Goal: Complete application form: Complete application form

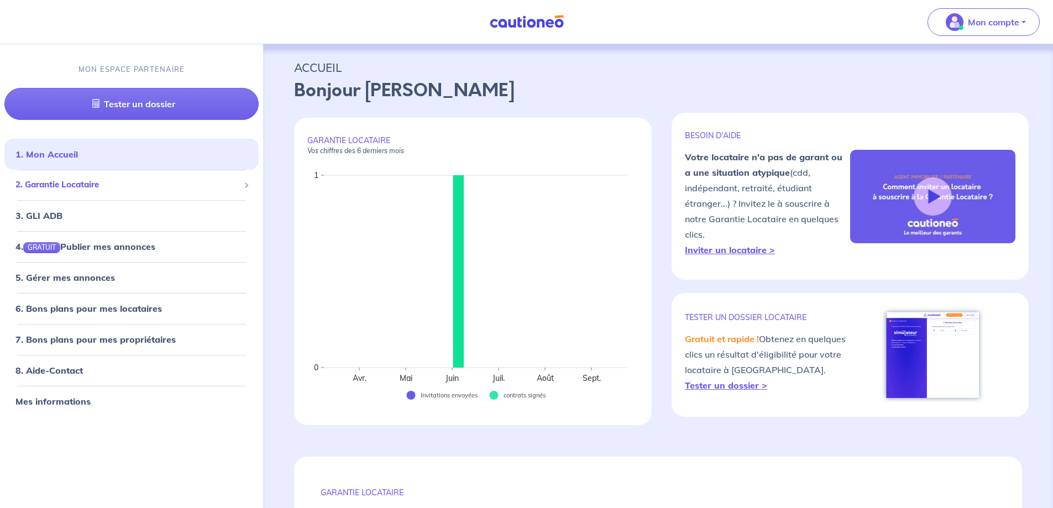
click at [106, 186] on span "2. Garantie Locataire" at bounding box center [127, 184] width 224 height 13
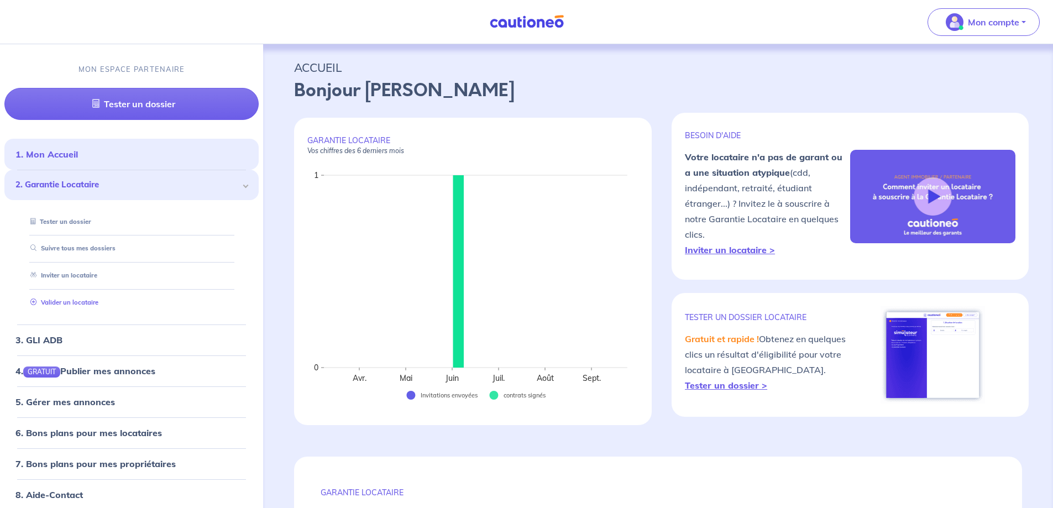
click at [81, 302] on link "Valider un locataire" at bounding box center [62, 302] width 72 height 8
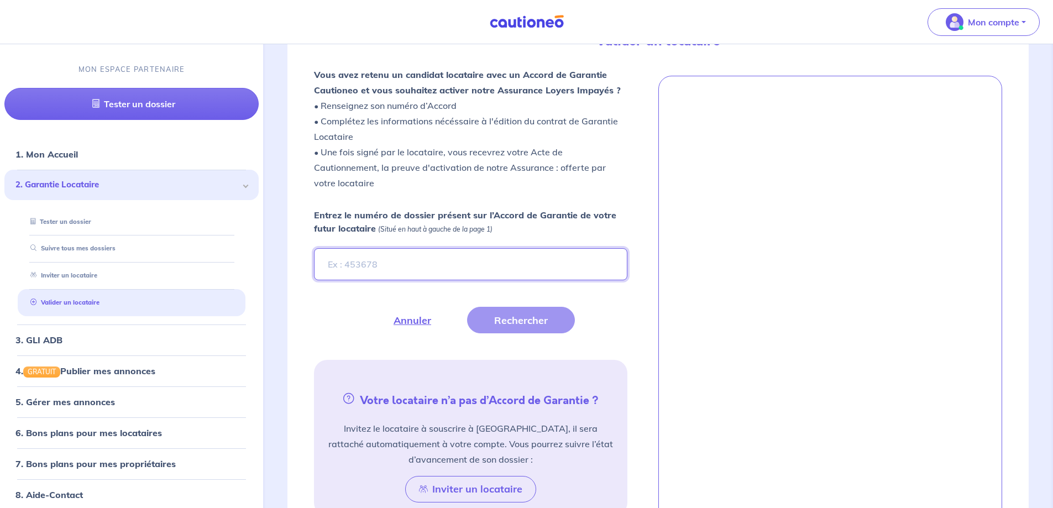
scroll to position [305, 0]
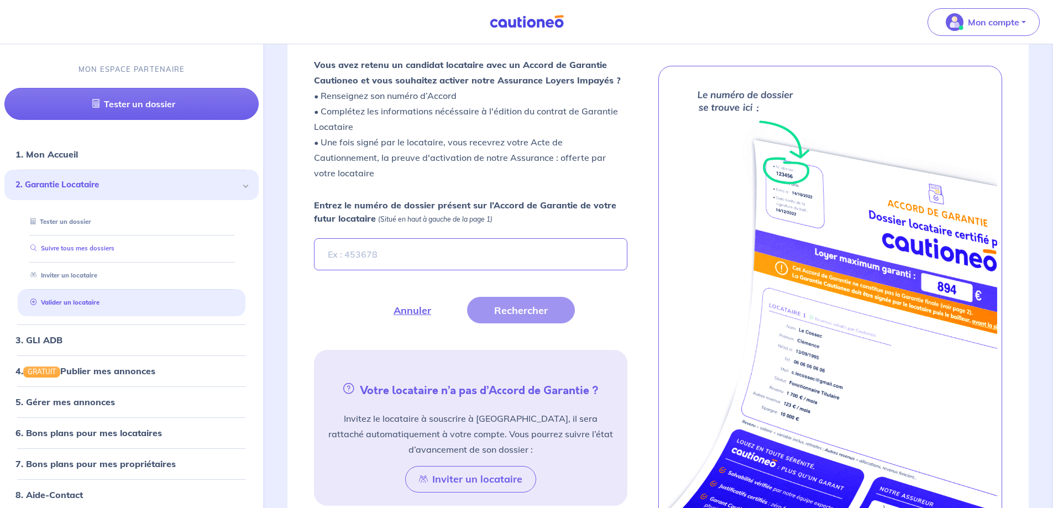
click at [101, 250] on link "Suivre tous mes dossiers" at bounding box center [70, 248] width 88 height 8
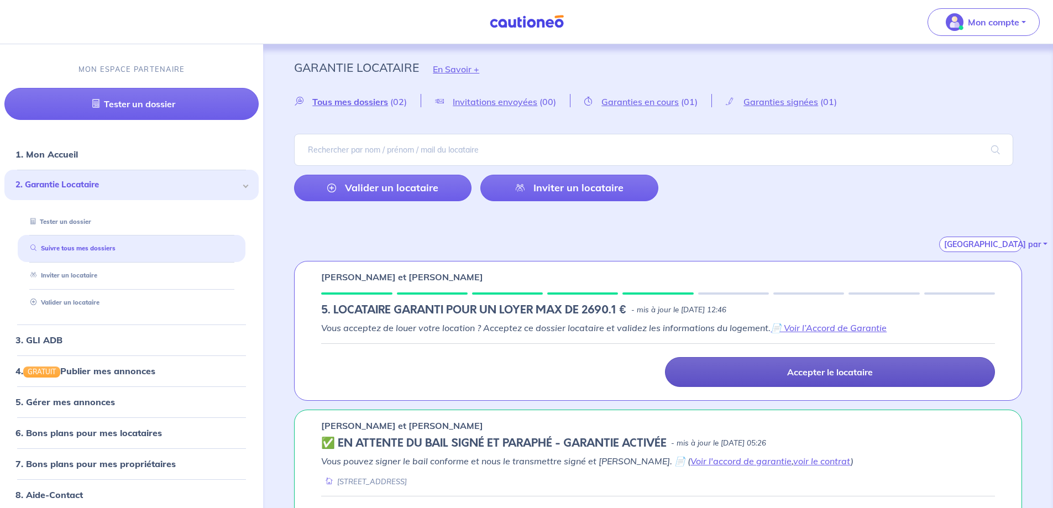
click at [866, 371] on p "Accepter le locataire" at bounding box center [830, 371] width 86 height 11
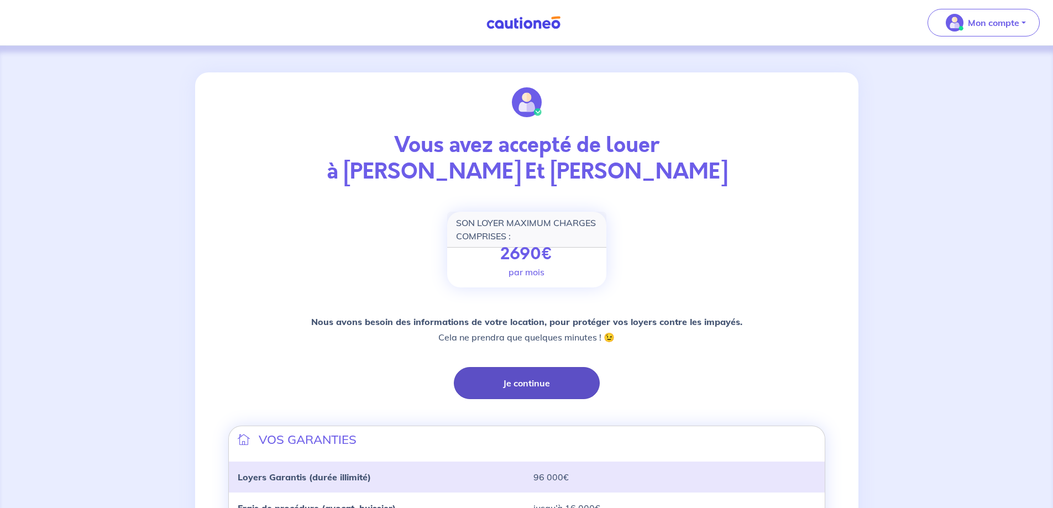
click at [524, 374] on button "Je continue" at bounding box center [527, 383] width 146 height 32
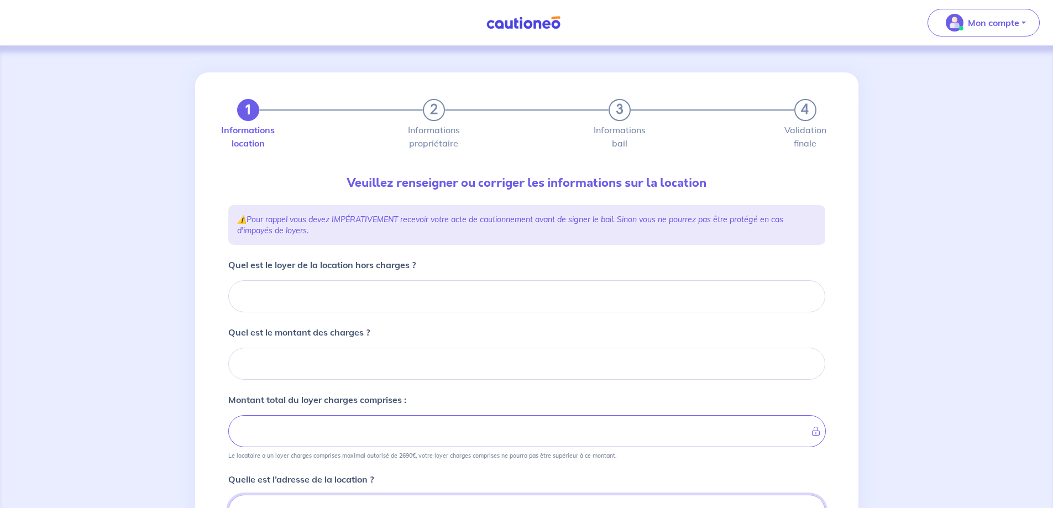
scroll to position [8, 0]
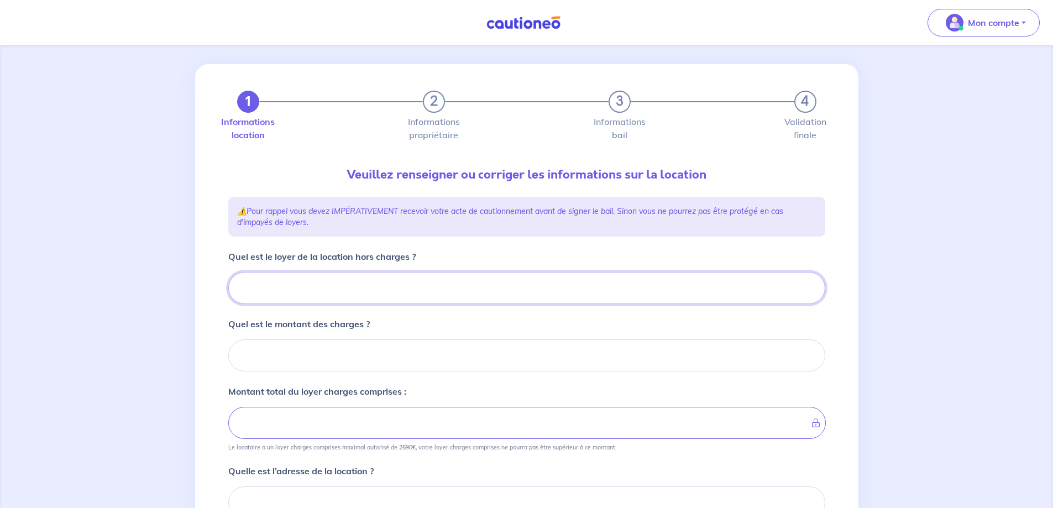
click at [398, 290] on input "Quel est le loyer de la location hors charges ?" at bounding box center [526, 288] width 597 height 32
type input "17"
type input "170"
type input "1700"
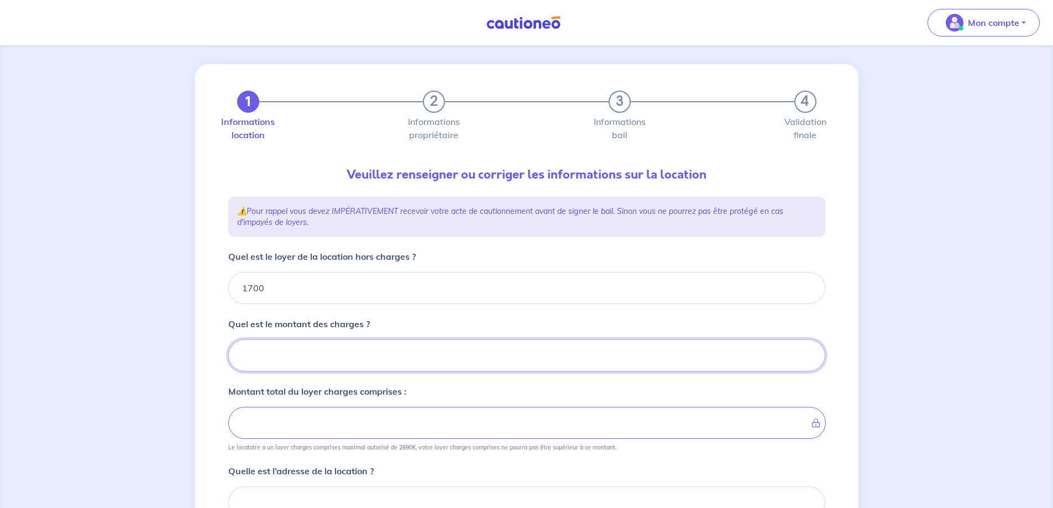
click at [372, 346] on input "Quel est le montant des charges ?" at bounding box center [526, 355] width 597 height 32
type input "30"
type input "1703"
type input "300"
type input "2000"
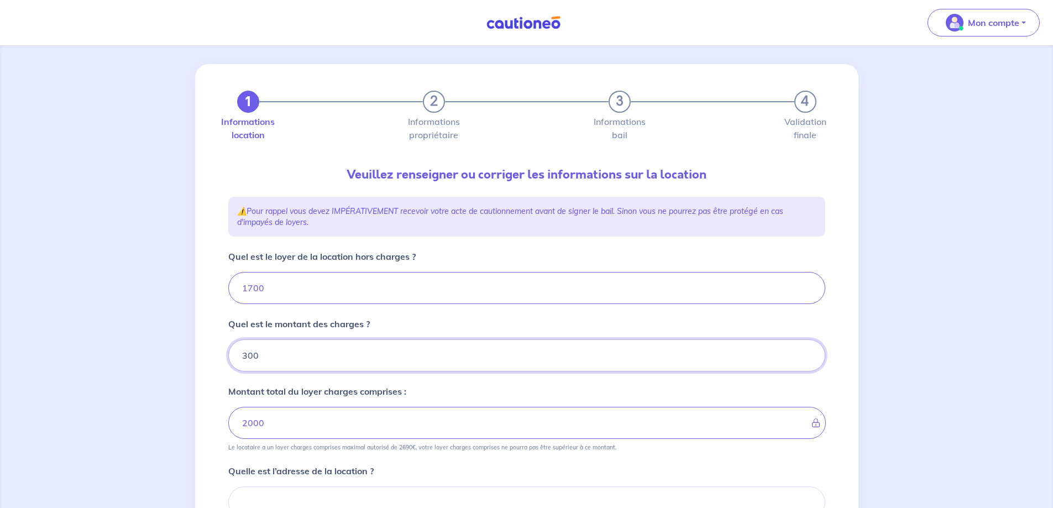
type input "300"
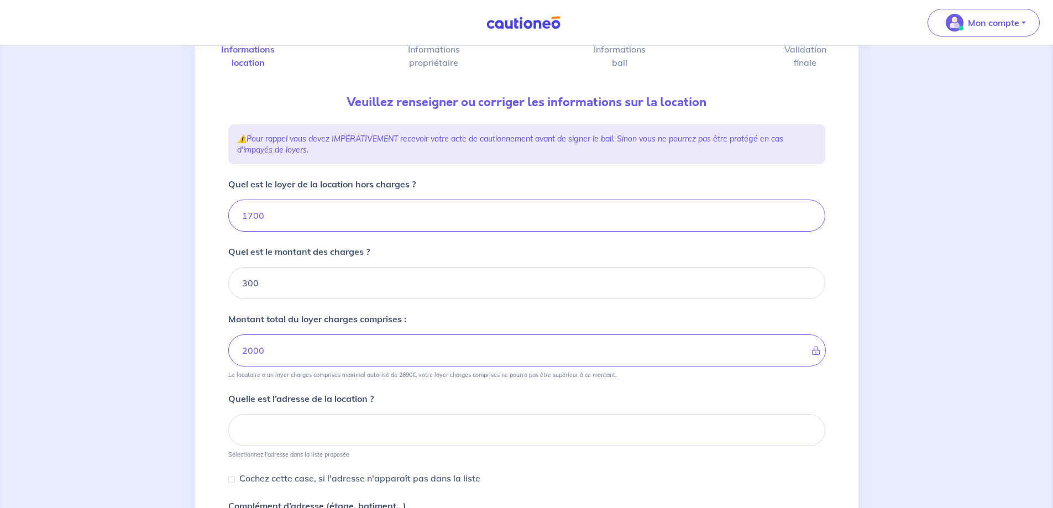
scroll to position [119, 0]
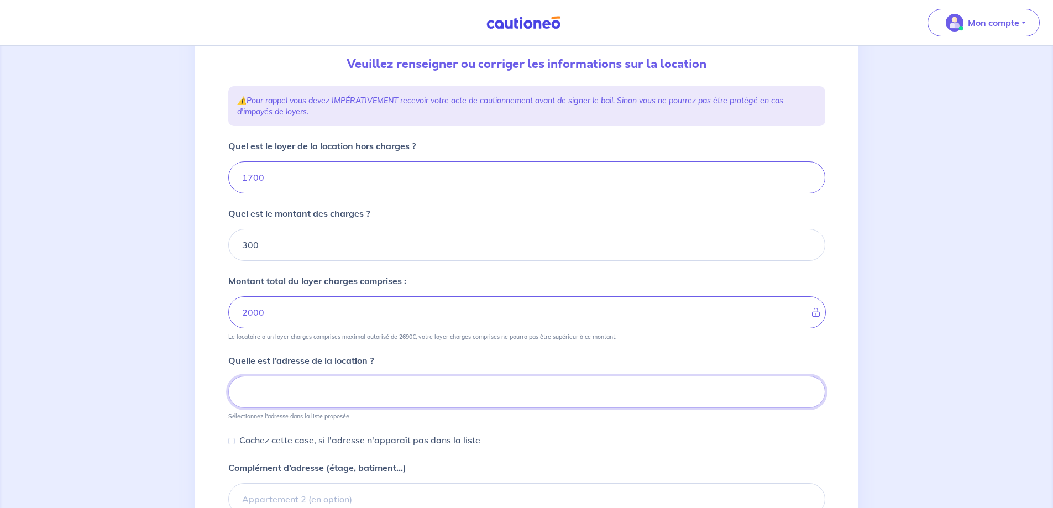
click at [341, 383] on input at bounding box center [526, 392] width 597 height 32
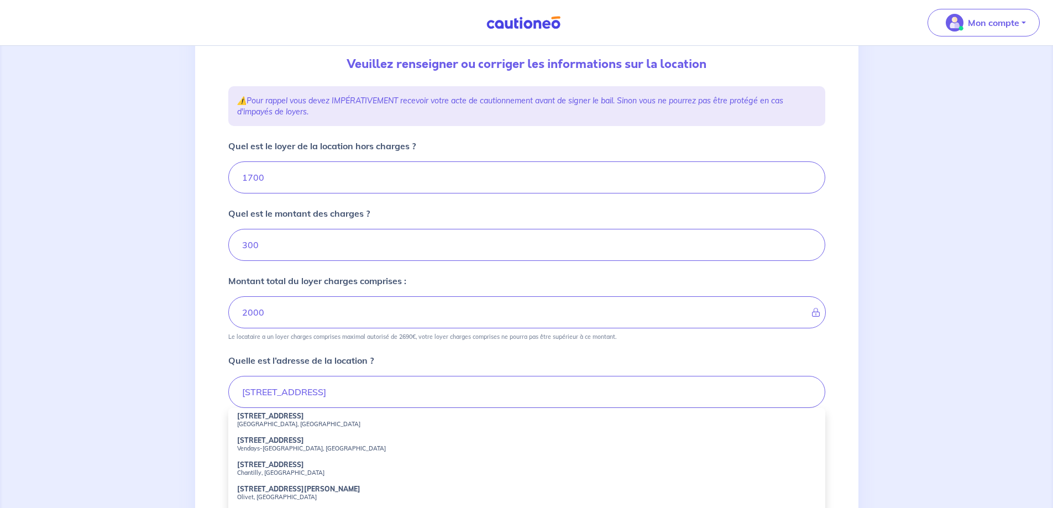
click at [333, 414] on li "38 Avenue de Joinville Nogent-sur-Marne, France" at bounding box center [526, 420] width 597 height 24
type input "38 Avenue de Joinville, Nogent-sur-Marne, France"
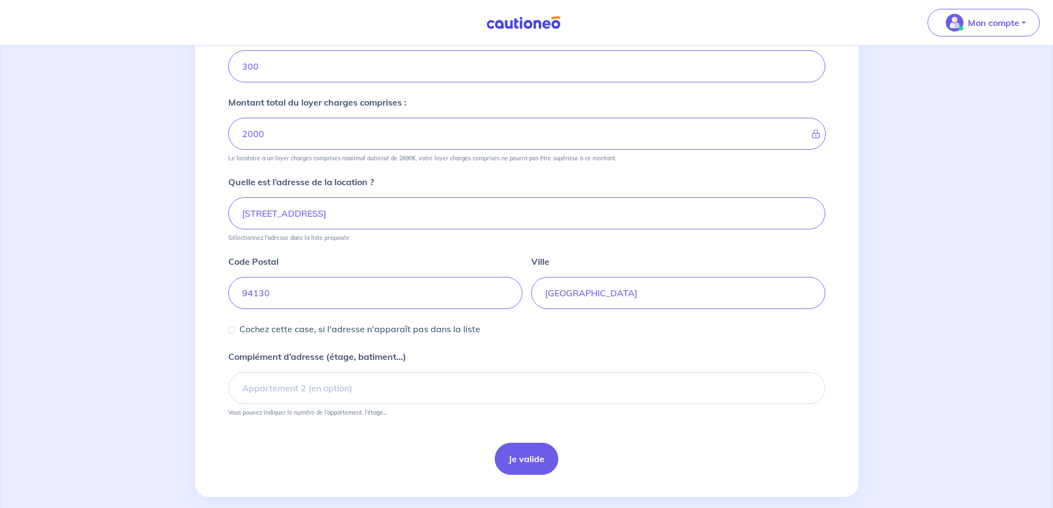
scroll to position [313, 0]
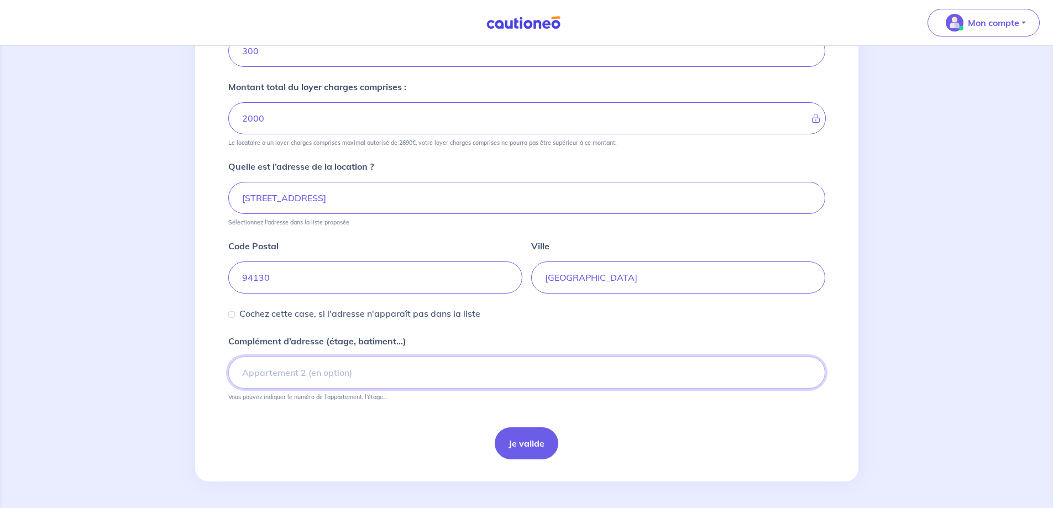
click at [413, 377] on input "Complément d’adresse (étage, batiment...)" at bounding box center [526, 372] width 597 height 32
type input "3eme"
click at [539, 438] on button "Je valide" at bounding box center [527, 443] width 64 height 32
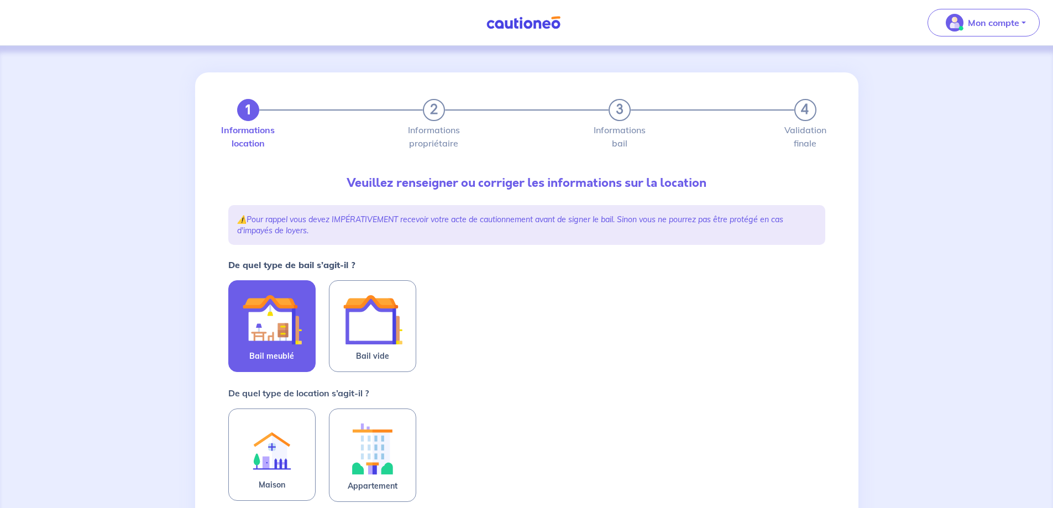
click at [268, 344] on img at bounding box center [272, 320] width 60 height 60
click at [0, 0] on input "Bail meublé" at bounding box center [0, 0] width 0 height 0
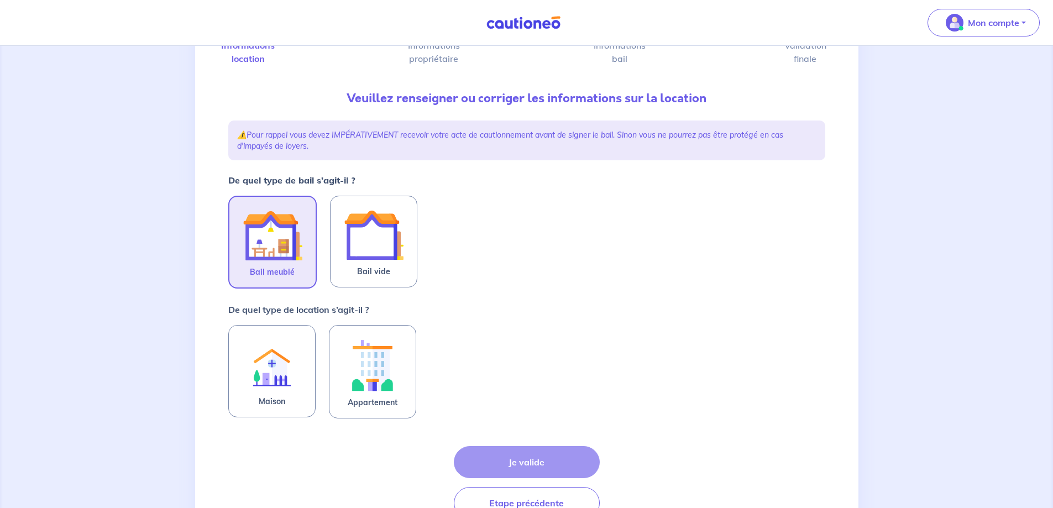
scroll to position [111, 0]
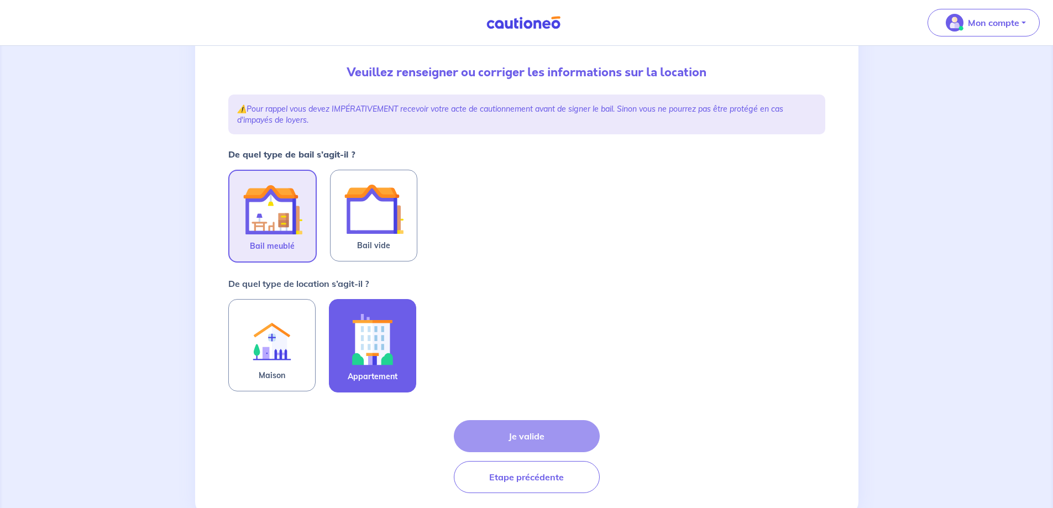
click at [381, 344] on img at bounding box center [373, 338] width 60 height 61
click at [0, 0] on input "Appartement" at bounding box center [0, 0] width 0 height 0
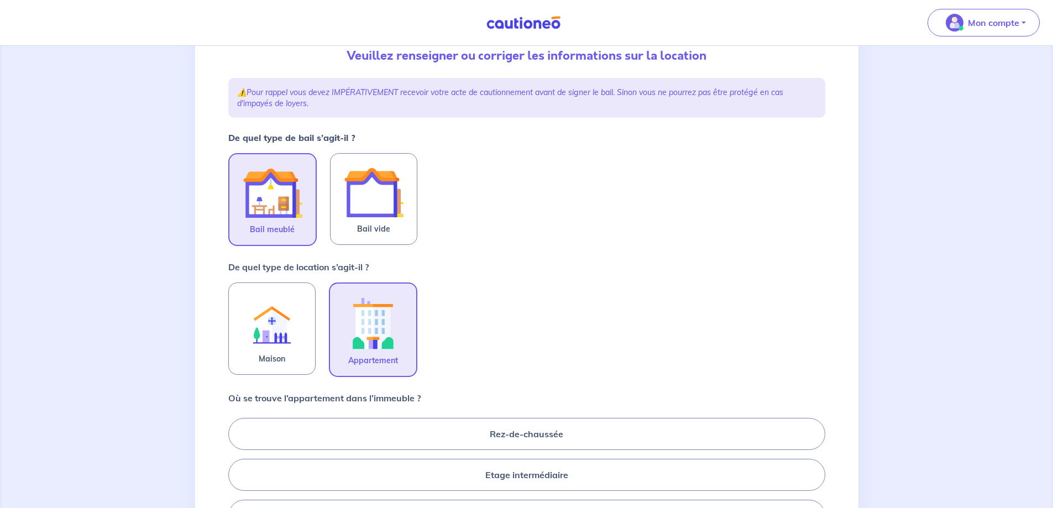
scroll to position [221, 0]
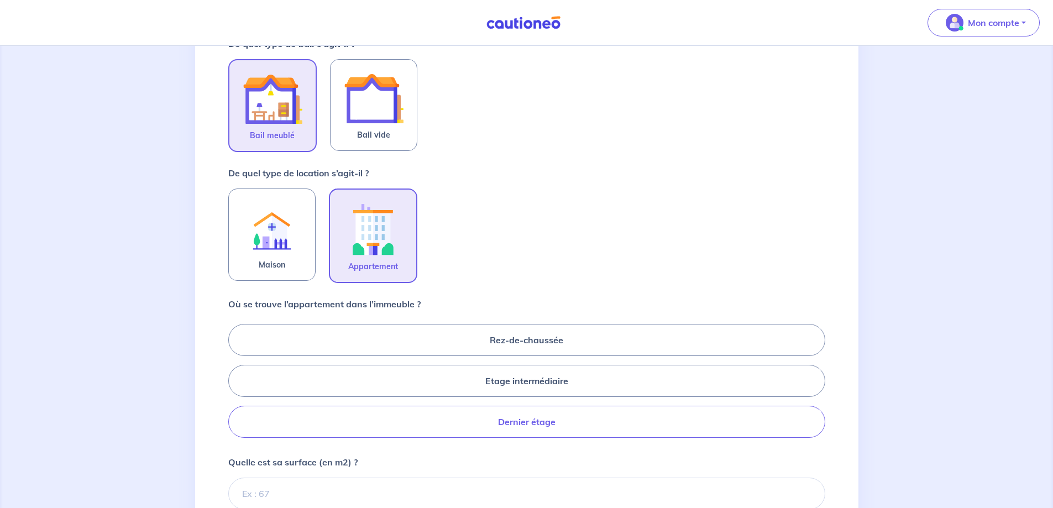
click at [540, 433] on label "Dernier étage" at bounding box center [526, 422] width 597 height 32
click at [235, 384] on input "Dernier étage" at bounding box center [231, 380] width 7 height 7
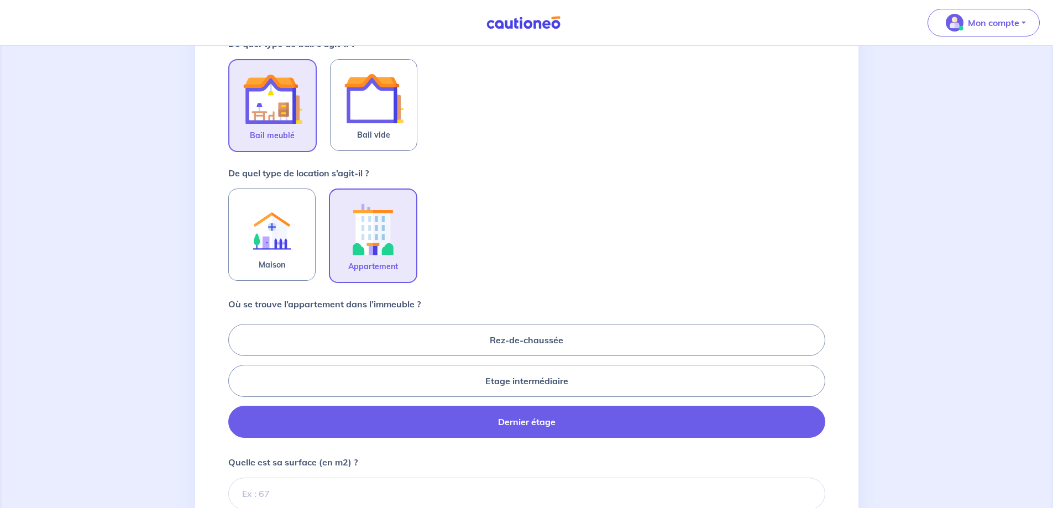
radio input "true"
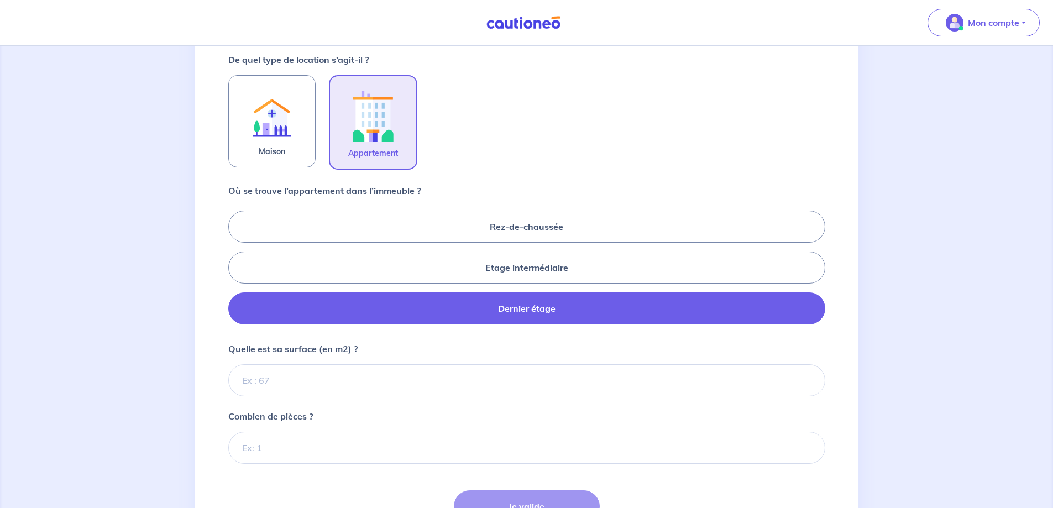
scroll to position [387, 0]
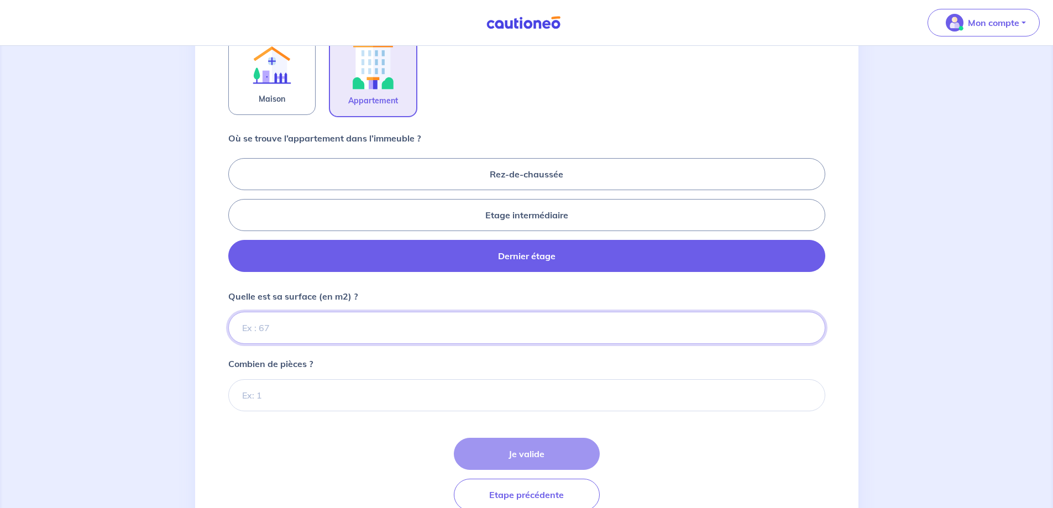
click at [387, 333] on input "Quelle est sa surface (en m2) ?" at bounding box center [526, 328] width 597 height 32
type input "80"
click at [393, 407] on input "Combien de pièces ?" at bounding box center [526, 395] width 597 height 32
type input "4"
click at [552, 448] on button "Je valide" at bounding box center [527, 454] width 146 height 32
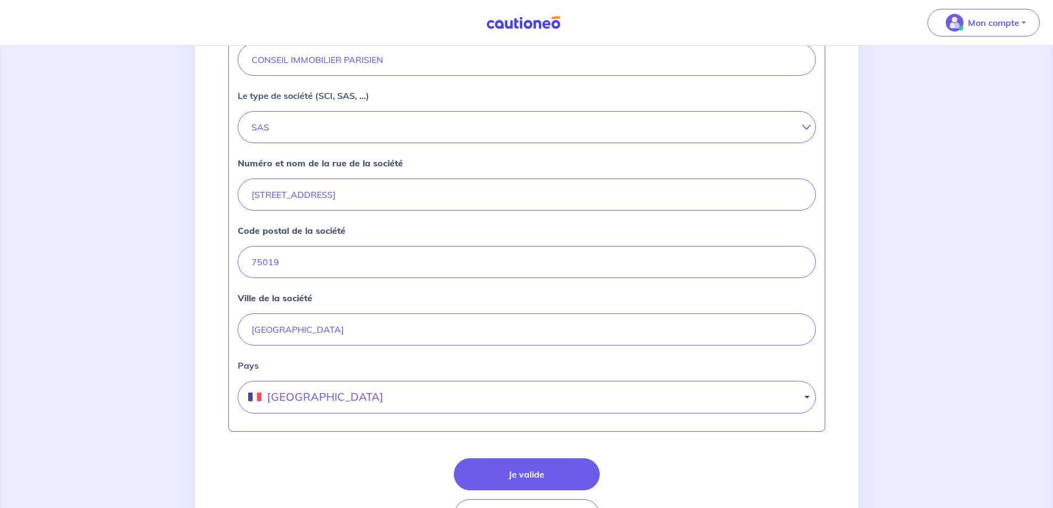
scroll to position [429, 0]
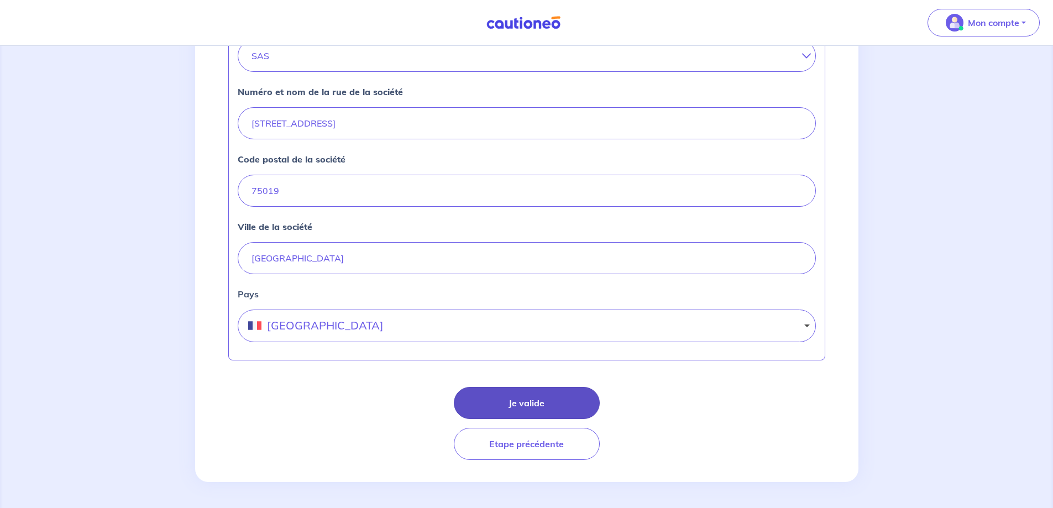
click at [543, 390] on button "Je valide" at bounding box center [527, 403] width 146 height 32
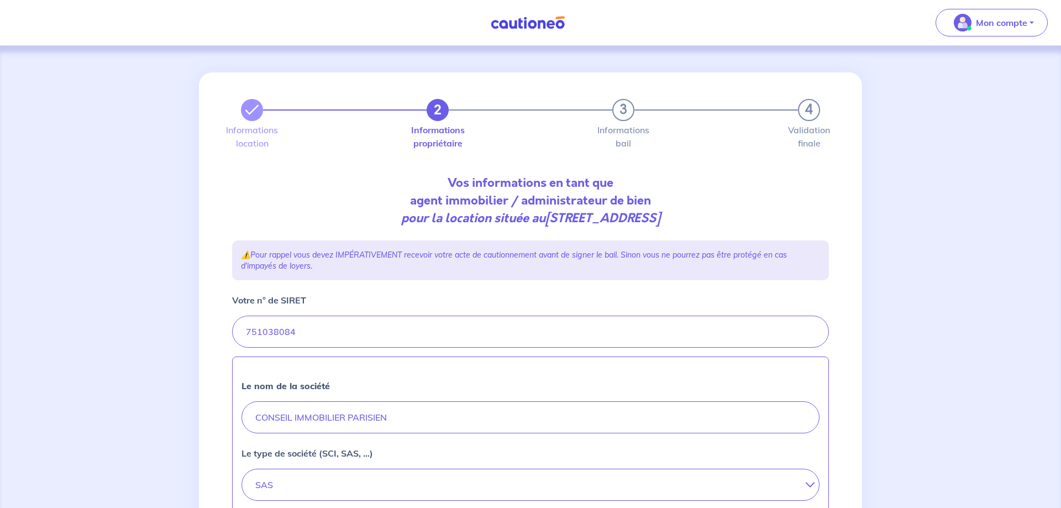
select select "FR"
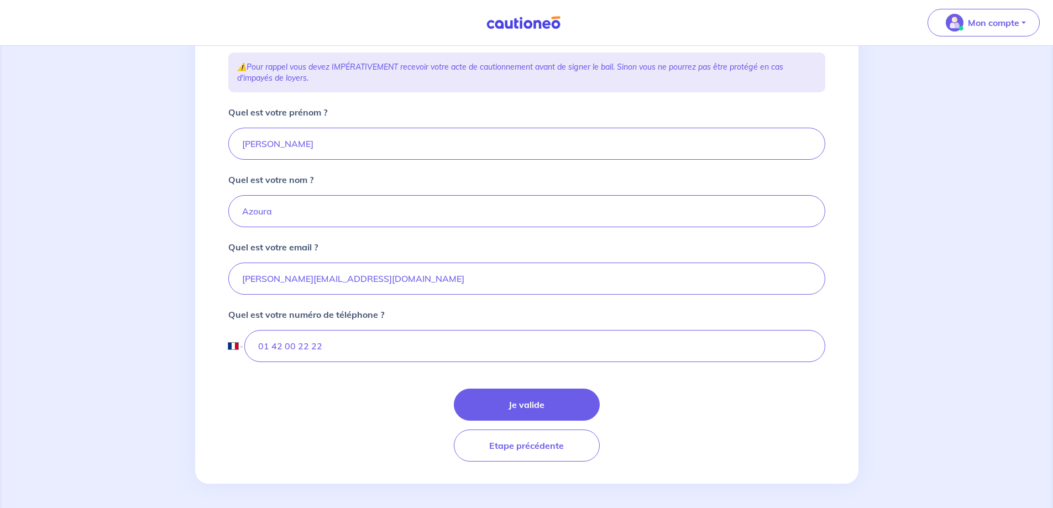
scroll to position [190, 0]
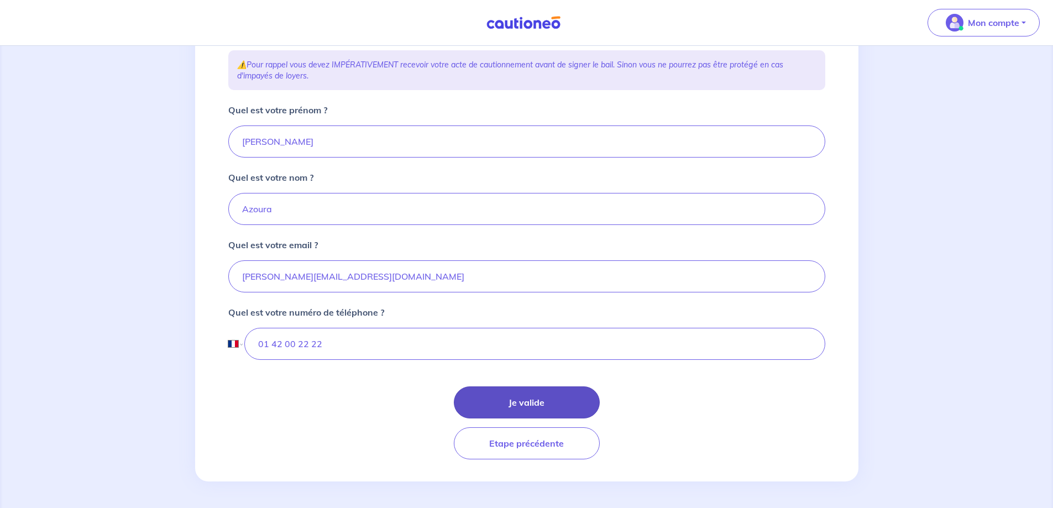
click at [528, 396] on button "Je valide" at bounding box center [527, 402] width 146 height 32
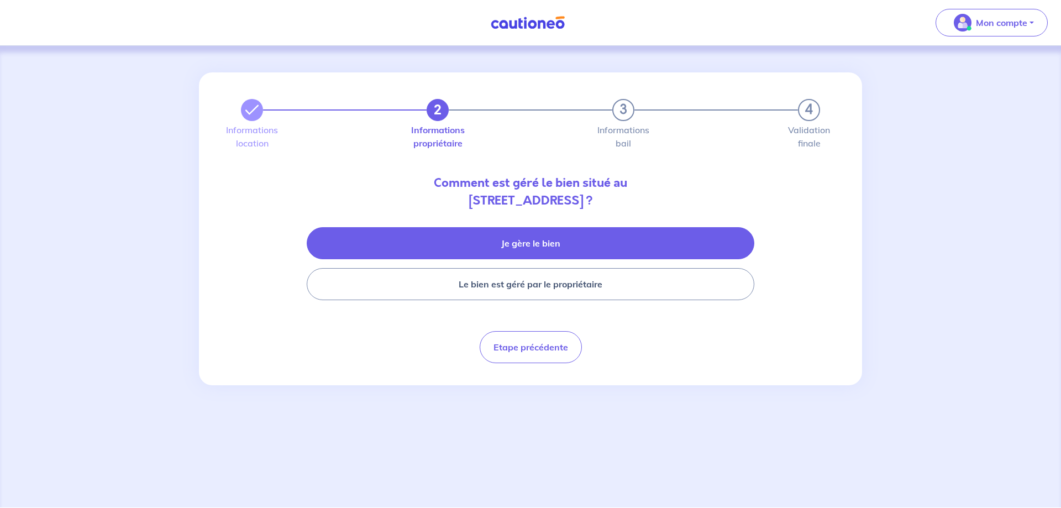
click at [532, 237] on button "Je gère le bien" at bounding box center [531, 243] width 448 height 32
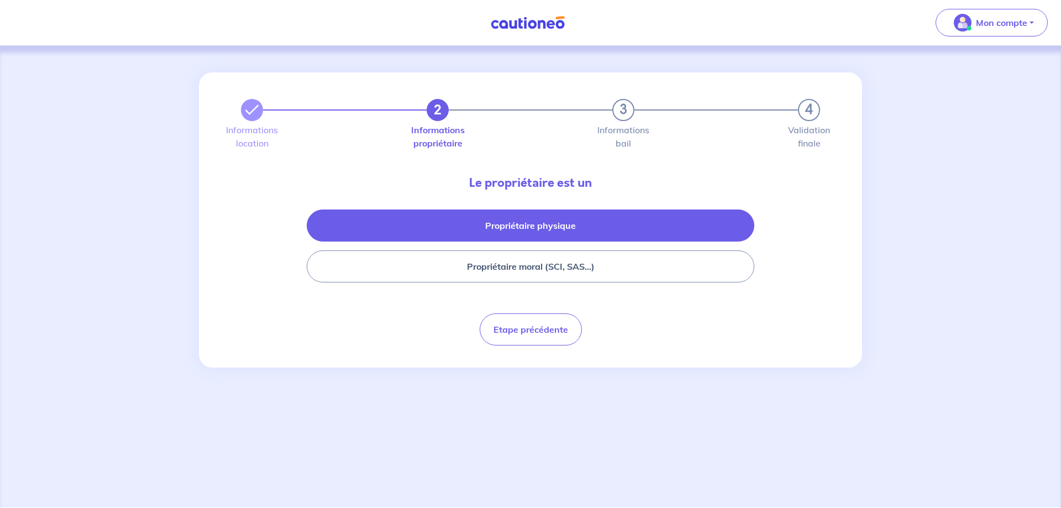
click at [536, 225] on button "Propriétaire physique" at bounding box center [531, 225] width 448 height 32
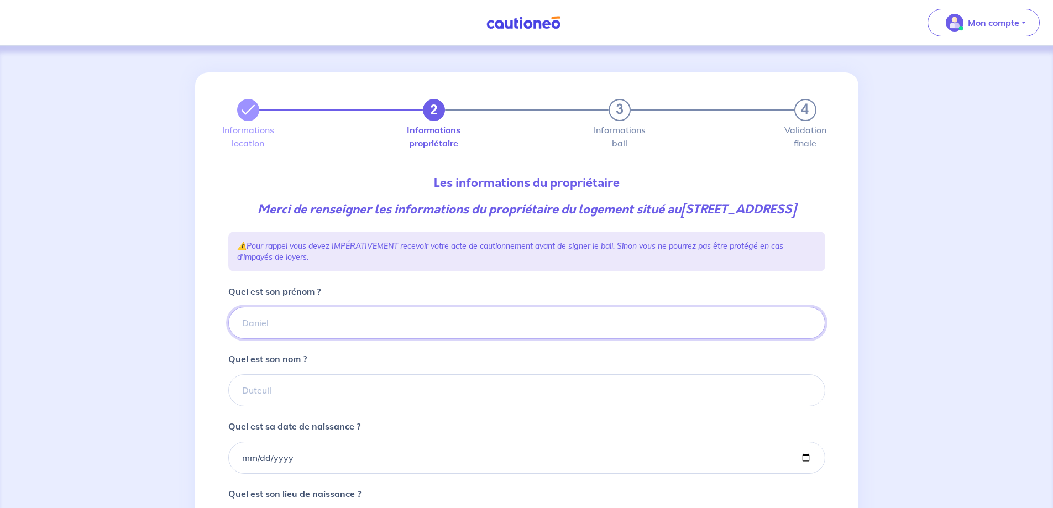
click at [380, 332] on input "Quel est son prénom ?" at bounding box center [526, 323] width 597 height 32
type input "André"
type input "Polette"
type input "1947-01-13"
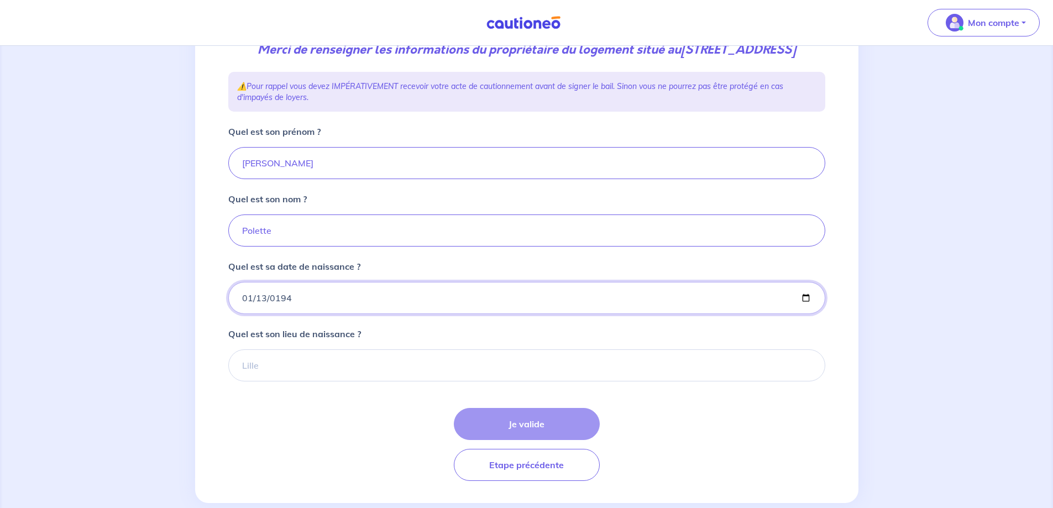
scroll to position [166, 0]
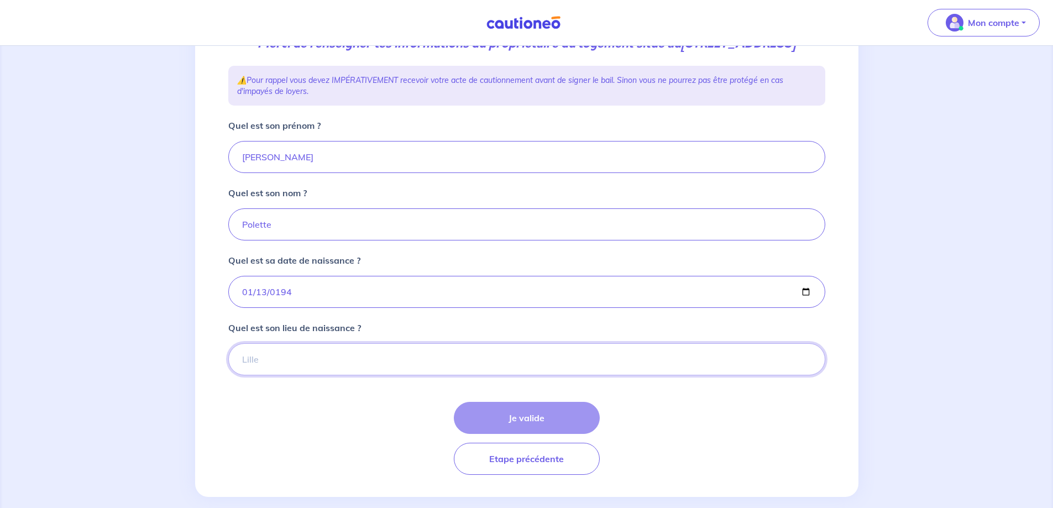
click at [350, 364] on input "Quel est son lieu de naissance ?" at bounding box center [526, 359] width 597 height 32
type input "Villejuif"
click at [581, 434] on button "Je valide" at bounding box center [527, 418] width 146 height 32
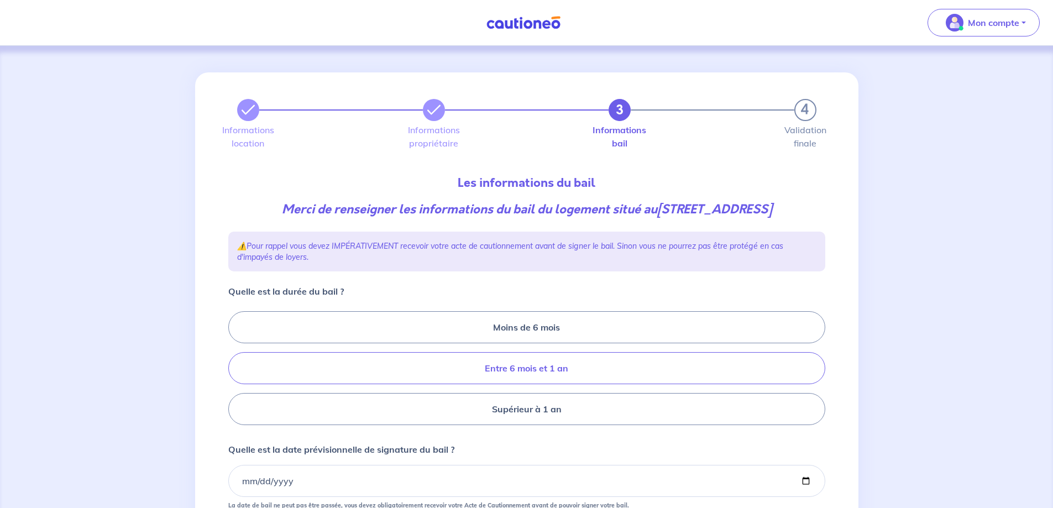
click at [586, 384] on label "Entre 6 mois et 1 an" at bounding box center [526, 368] width 597 height 32
click at [235, 372] on input "Entre 6 mois et 1 an" at bounding box center [231, 368] width 7 height 7
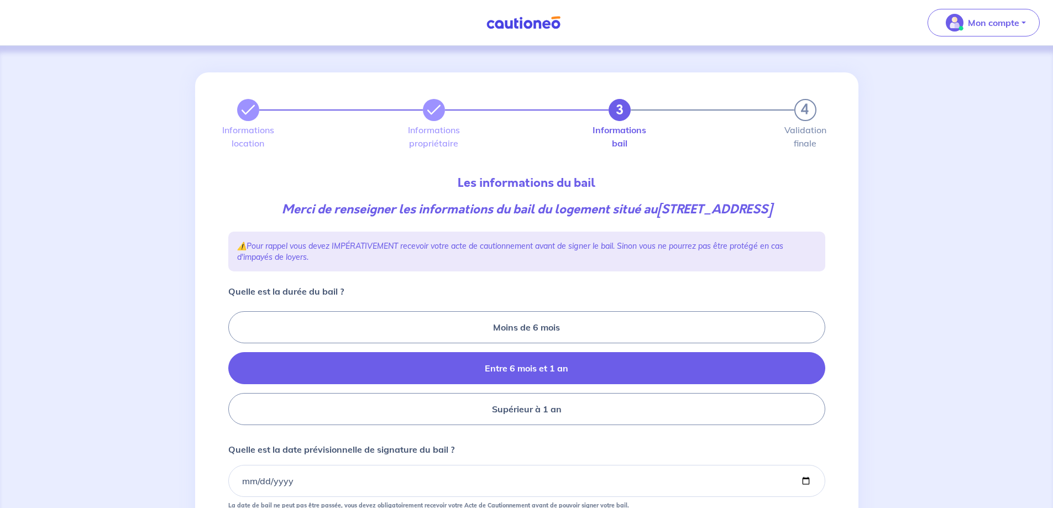
radio input "true"
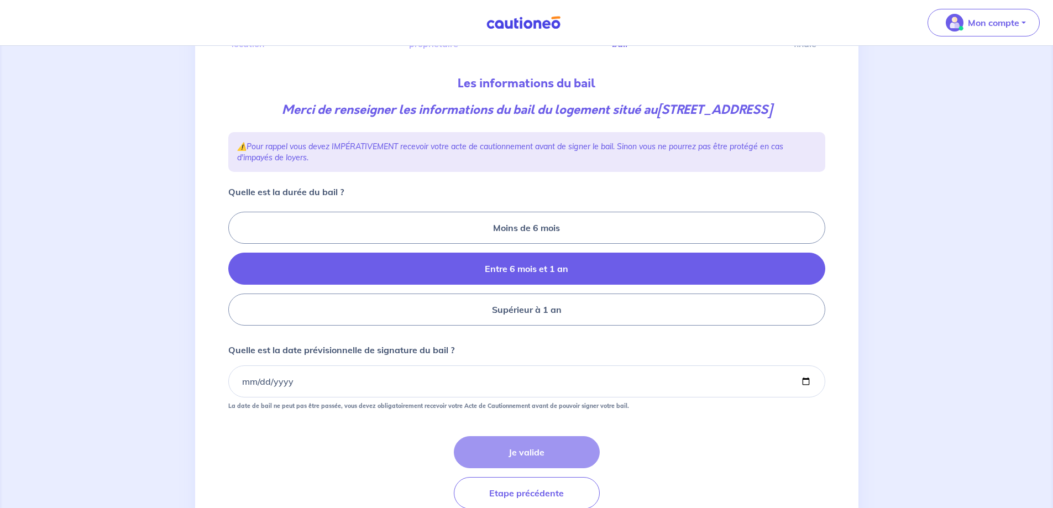
scroll to position [111, 0]
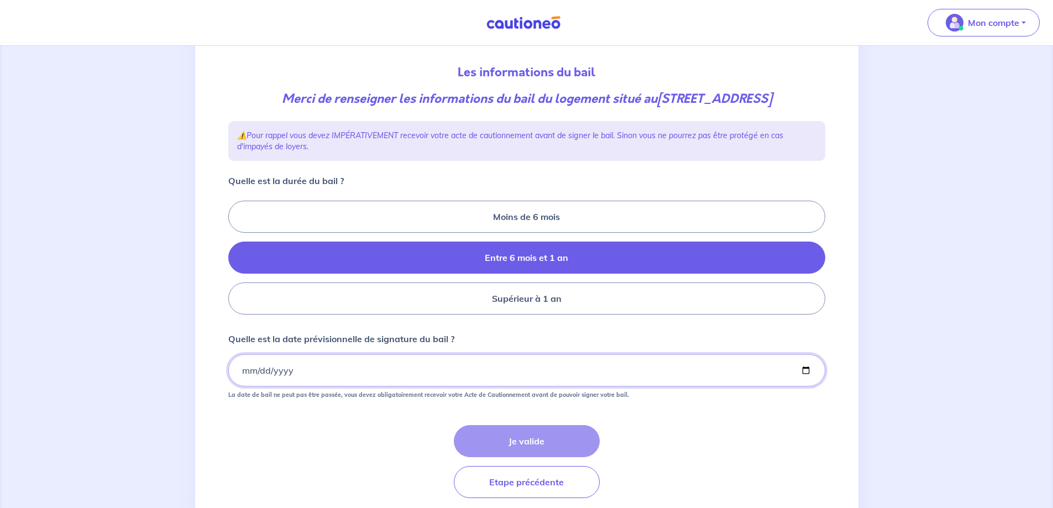
click at [323, 386] on input "Quelle est la date prévisionnelle de signature du bail ?" at bounding box center [526, 370] width 597 height 32
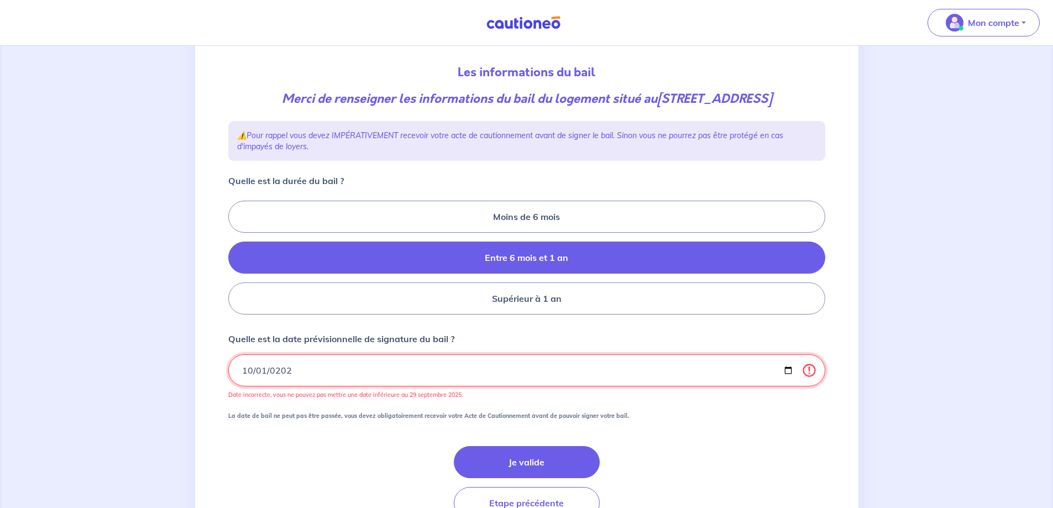
type input "2025-10-01"
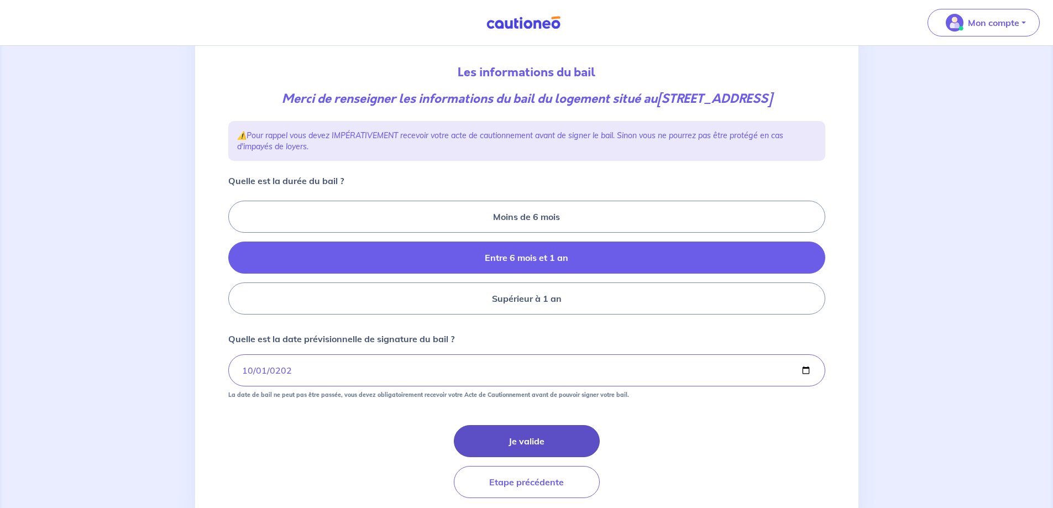
click at [511, 453] on button "Je valide" at bounding box center [527, 441] width 146 height 32
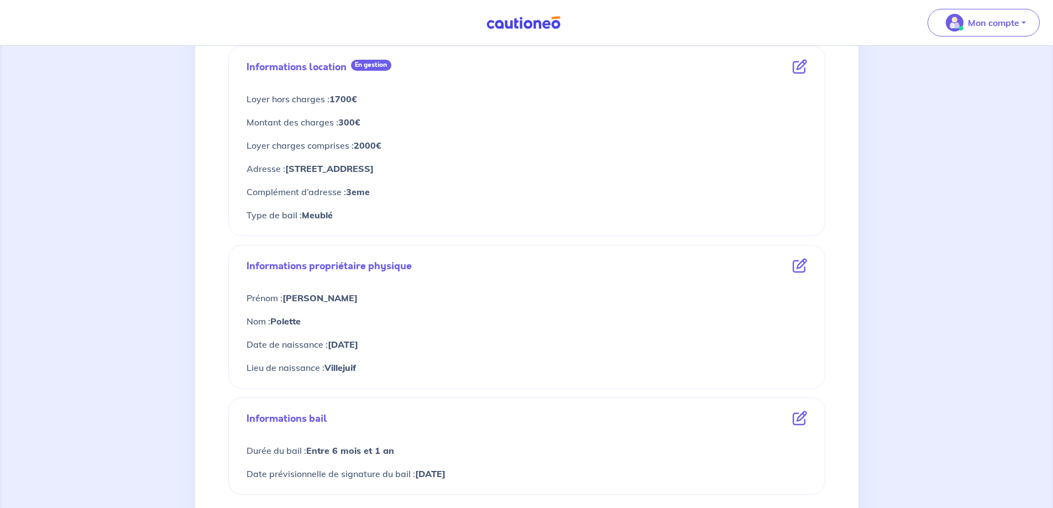
scroll to position [419, 0]
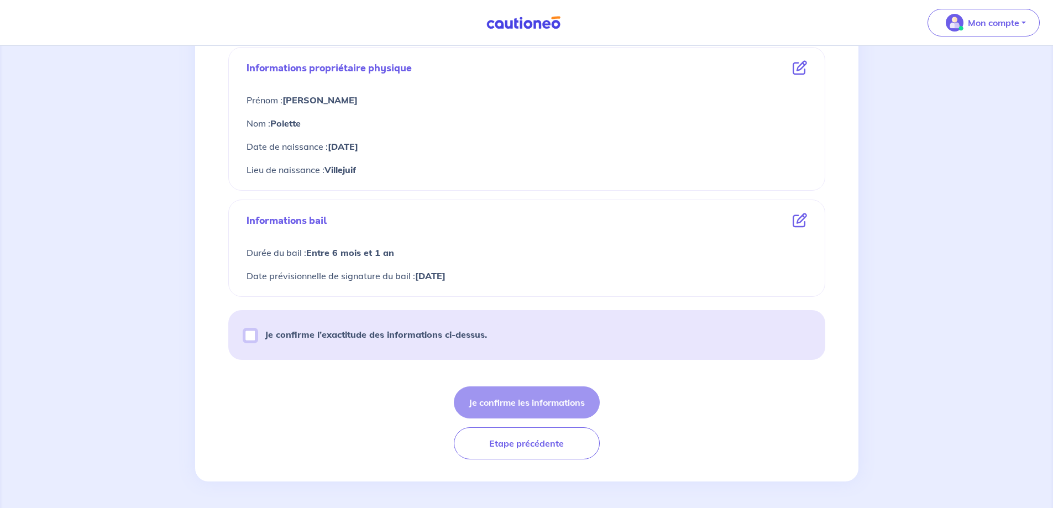
click at [253, 335] on input "Je confirme l’exactitude des informations ci-dessus." at bounding box center [250, 335] width 11 height 11
checkbox input "true"
click at [541, 396] on button "Je confirme les informations" at bounding box center [527, 402] width 146 height 32
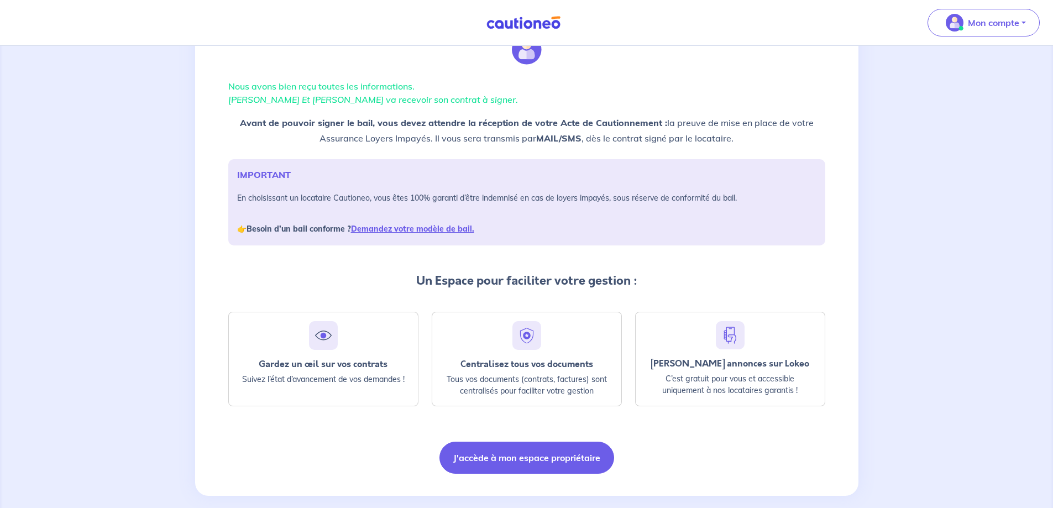
scroll to position [67, 0]
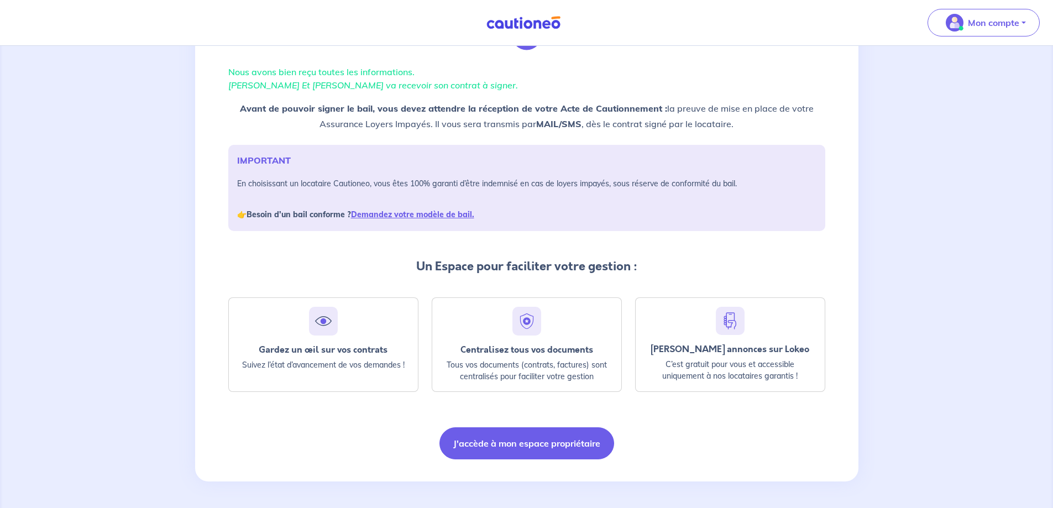
click at [320, 344] on div "Gardez un œil sur vos contrats" at bounding box center [323, 349] width 171 height 10
click at [325, 319] on img at bounding box center [323, 321] width 20 height 20
click at [579, 450] on button "J'accède à mon espace propriétaire" at bounding box center [526, 443] width 175 height 32
